Goal: Information Seeking & Learning: Learn about a topic

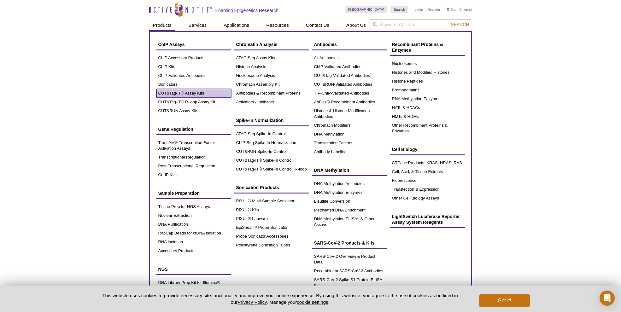
click at [175, 93] on link "CUT&Tag-IT® Assay Kits" at bounding box center [193, 93] width 75 height 9
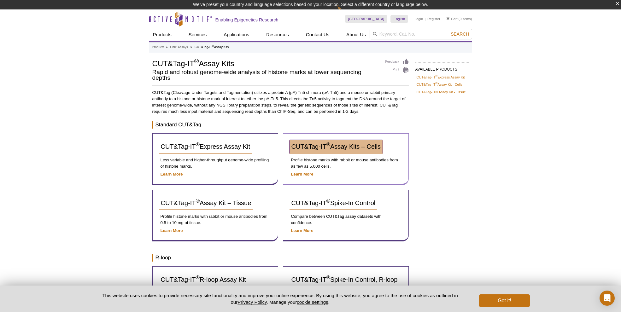
click at [347, 149] on span "CUT&Tag-IT ® Assay Kits – Cells" at bounding box center [336, 146] width 89 height 7
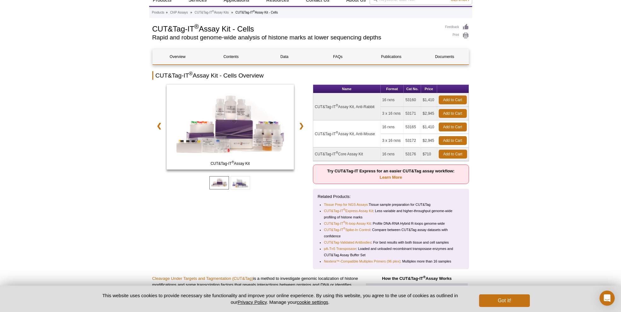
scroll to position [42, 0]
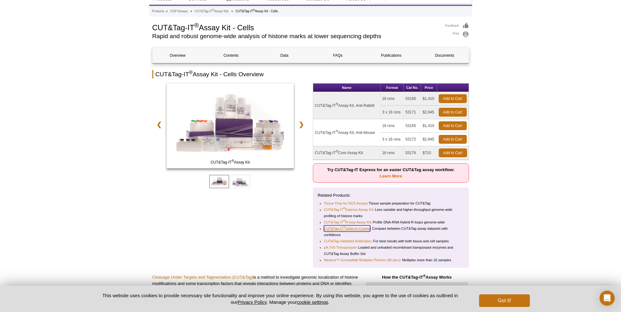
click at [351, 229] on link "CUT&Tag-IT ® Spike-In Control" at bounding box center [347, 229] width 46 height 6
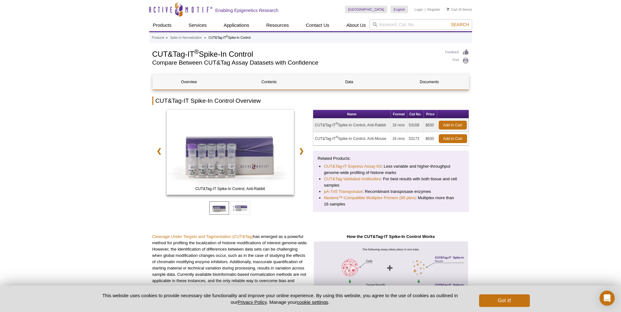
click at [342, 126] on td "CUT&Tag-IT ® Spike-In Control, Anti-Rabbit" at bounding box center [352, 126] width 78 height 14
click at [278, 82] on link "Contents" at bounding box center [269, 81] width 73 height 15
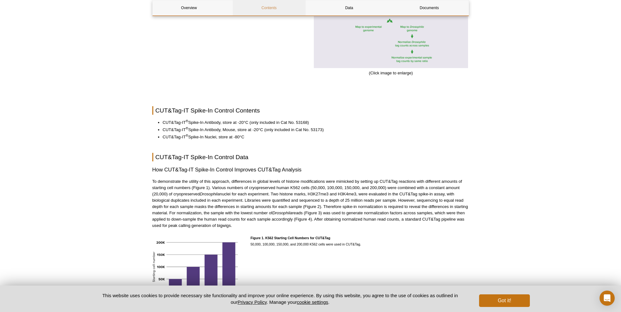
scroll to position [436, 0]
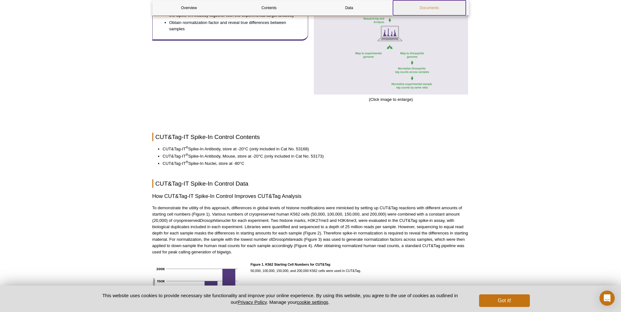
click at [432, 7] on link "Documents" at bounding box center [429, 7] width 73 height 15
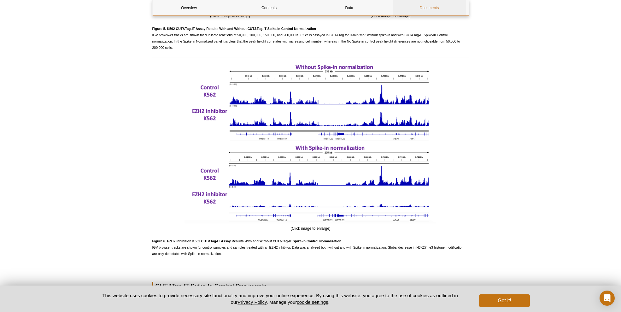
scroll to position [1226, 0]
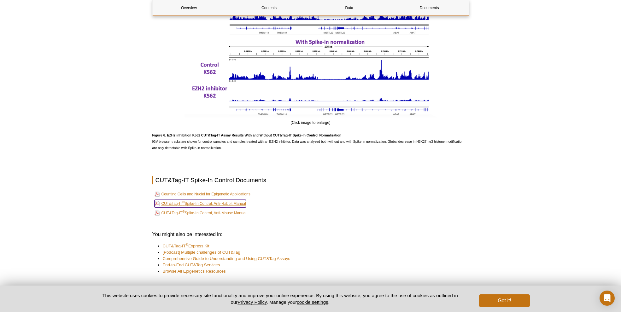
click at [233, 204] on link "CUT&Tag-IT ® Spike-In Control, Anti-Rabbit Manual" at bounding box center [200, 204] width 91 height 8
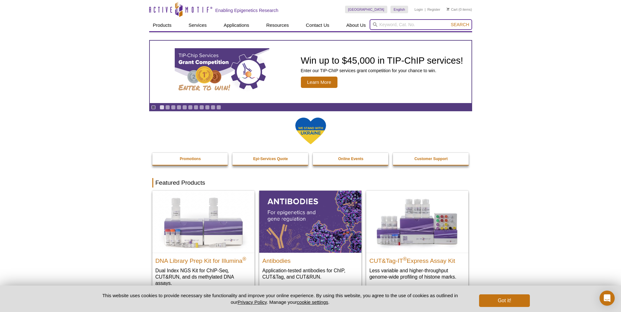
click at [382, 27] on input "search" at bounding box center [421, 24] width 103 height 11
type input "2"
type input "H2Av"
click at [449, 22] on button "Search" at bounding box center [460, 25] width 22 height 6
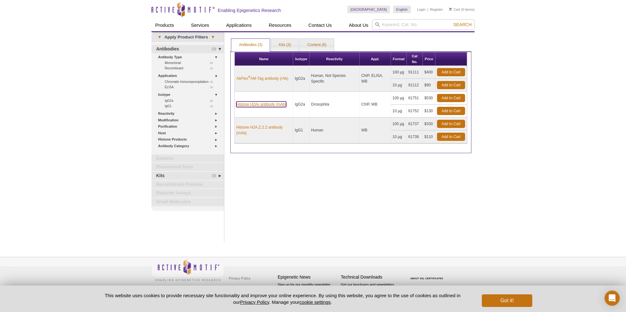
click at [260, 105] on link "Histone H2Av antibody (mAb)" at bounding box center [261, 105] width 50 height 6
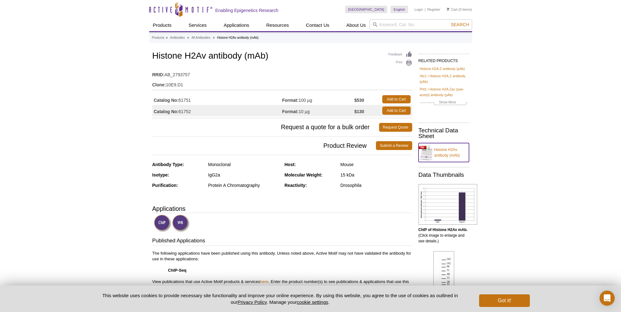
click at [423, 150] on link "Histone H2Av antibody (mAb)" at bounding box center [444, 152] width 50 height 19
